Goal: Transaction & Acquisition: Obtain resource

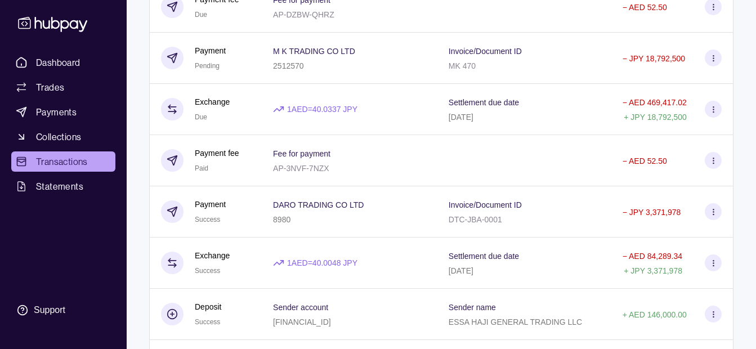
scroll to position [169, 0]
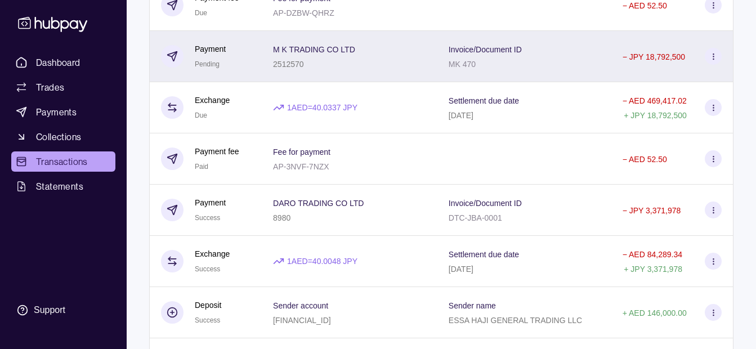
click at [329, 51] on p "M K TRADING CO LTD" at bounding box center [314, 49] width 82 height 9
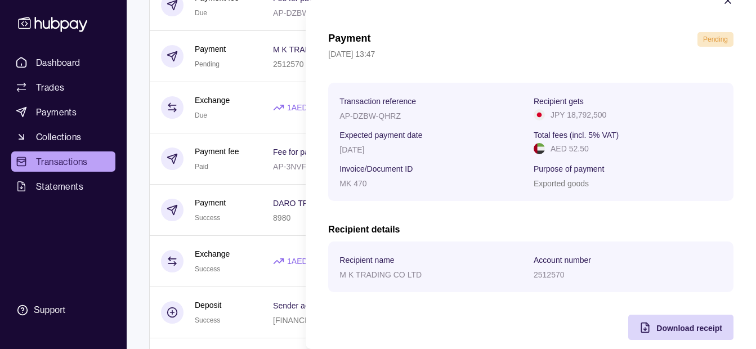
scroll to position [41, 0]
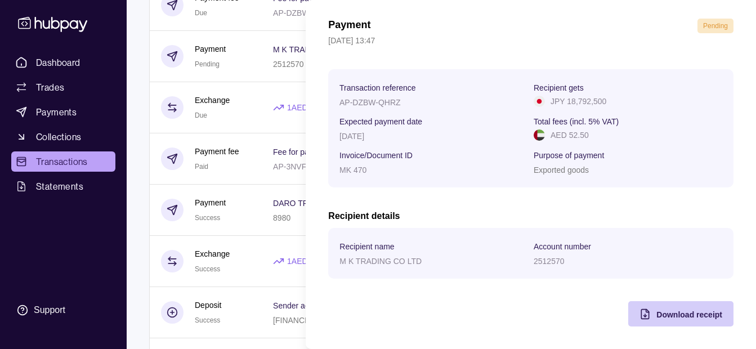
click at [665, 315] on span "Download receipt" at bounding box center [690, 314] width 66 height 9
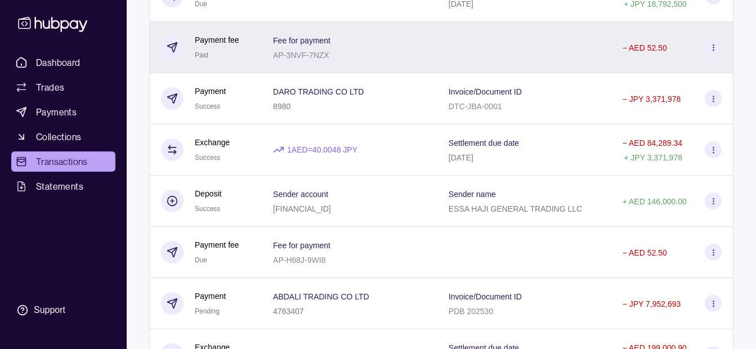
scroll to position [169, 0]
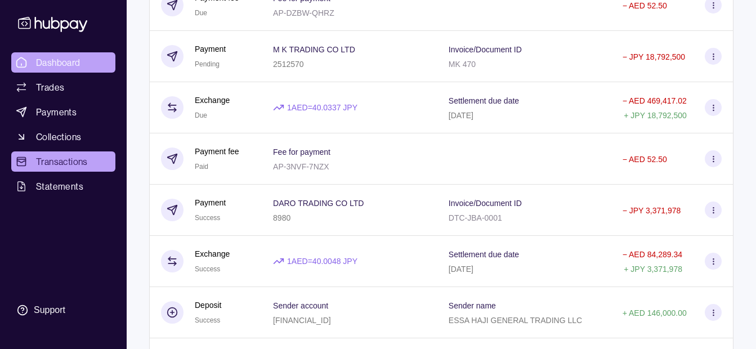
click at [92, 60] on link "Dashboard" at bounding box center [63, 62] width 104 height 20
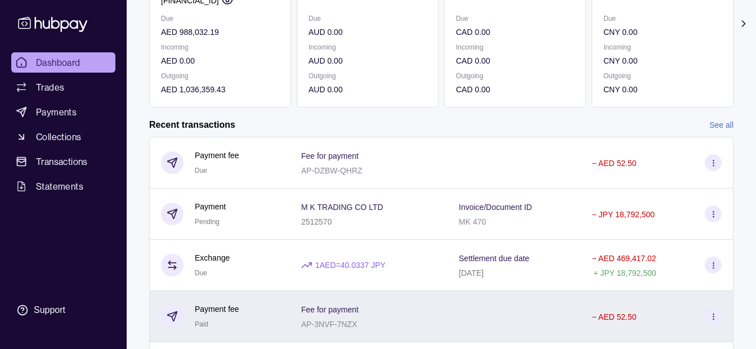
scroll to position [270, 0]
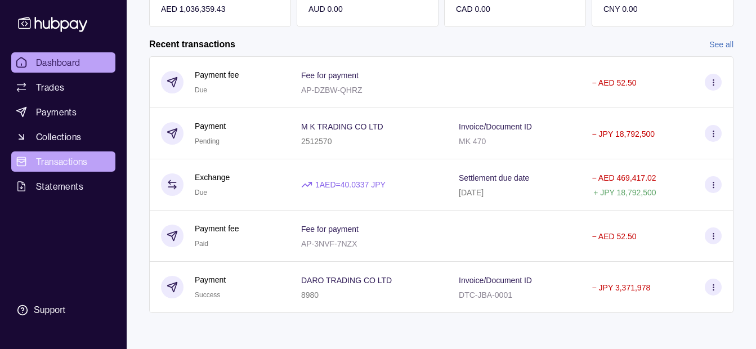
click at [82, 163] on span "Transactions" at bounding box center [62, 162] width 52 height 14
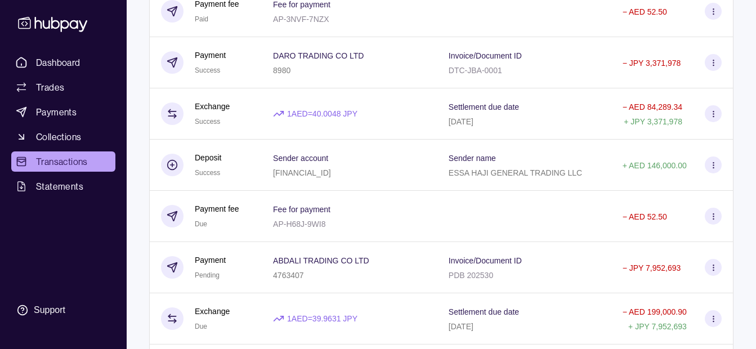
scroll to position [169, 0]
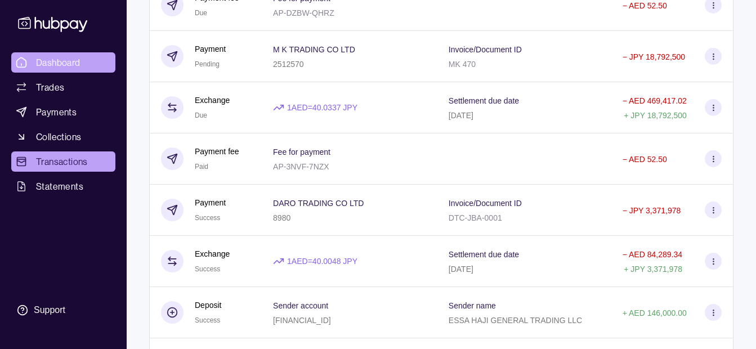
click at [96, 66] on link "Dashboard" at bounding box center [63, 62] width 104 height 20
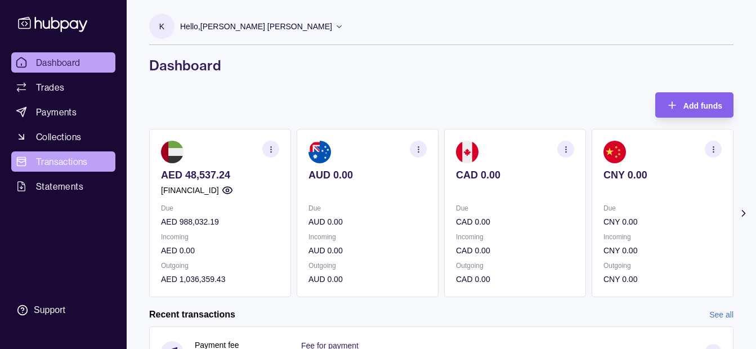
click at [90, 157] on link "Transactions" at bounding box center [63, 162] width 104 height 20
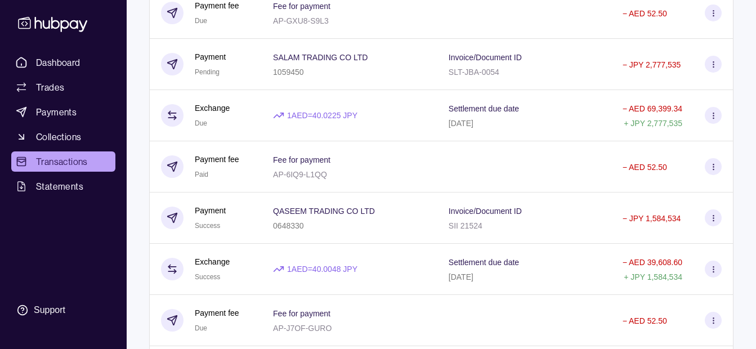
scroll to position [676, 0]
